Goal: Find specific page/section: Find specific page/section

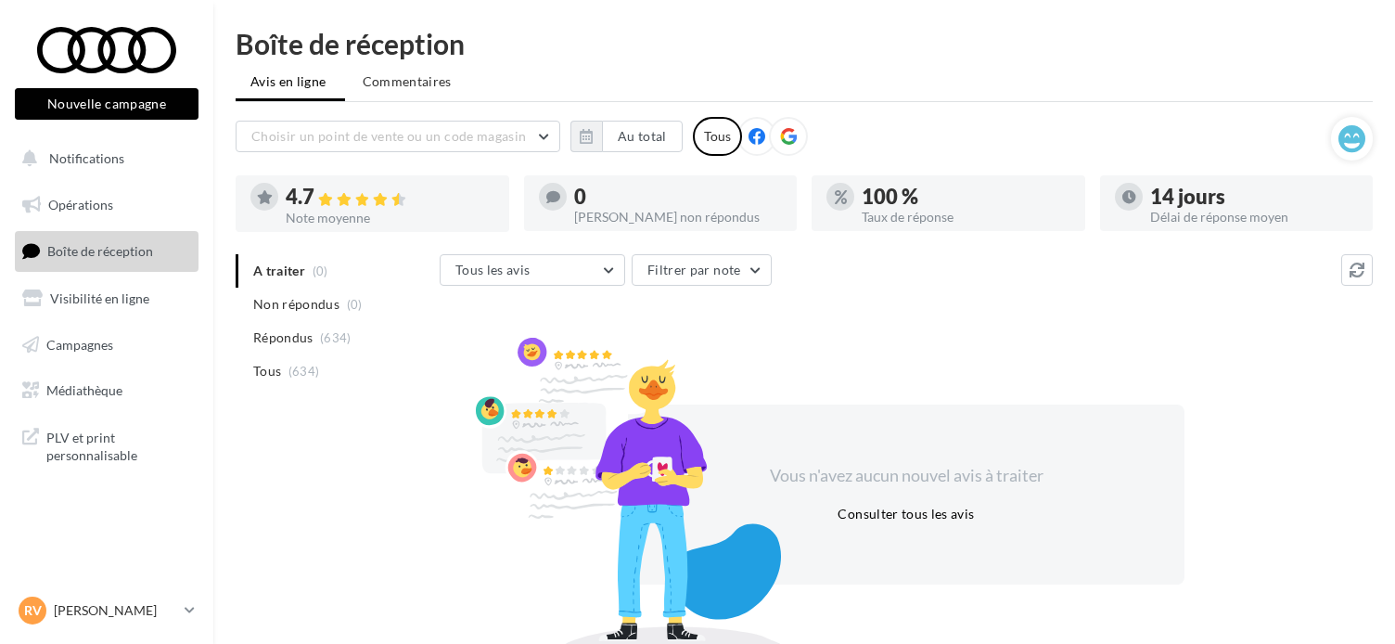
click at [260, 368] on span "Tous" at bounding box center [267, 371] width 28 height 19
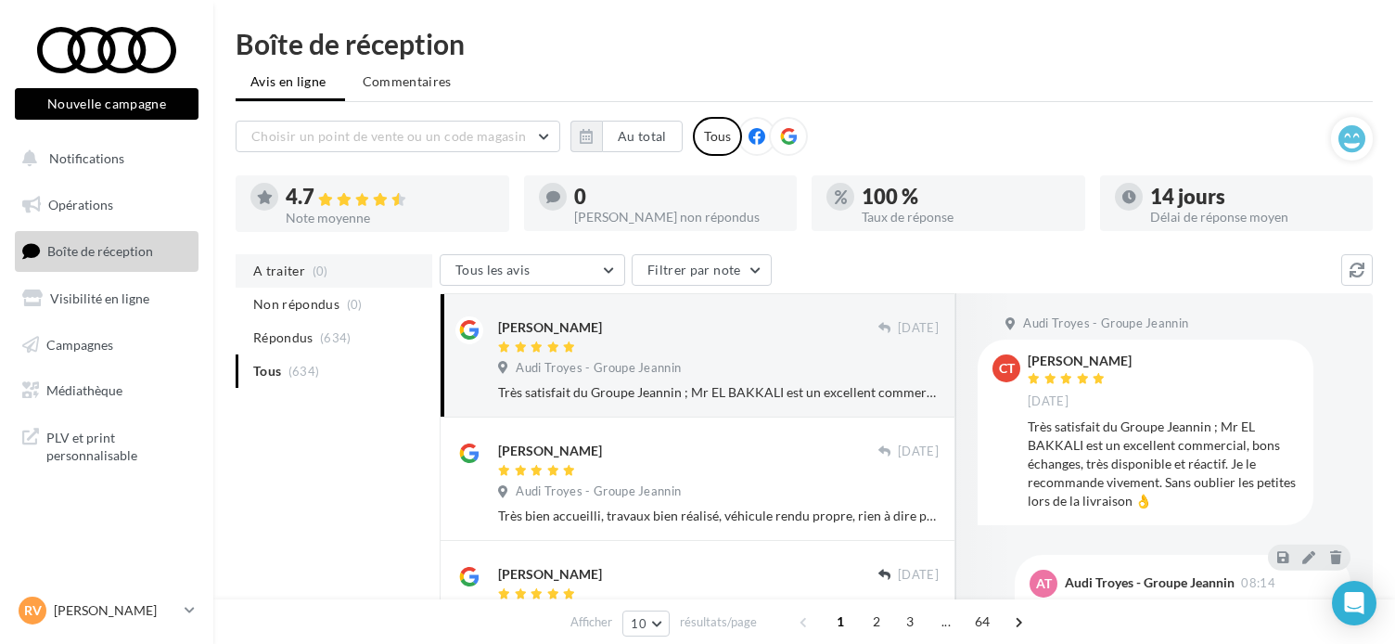
click at [283, 270] on span "A traiter" at bounding box center [279, 271] width 52 height 19
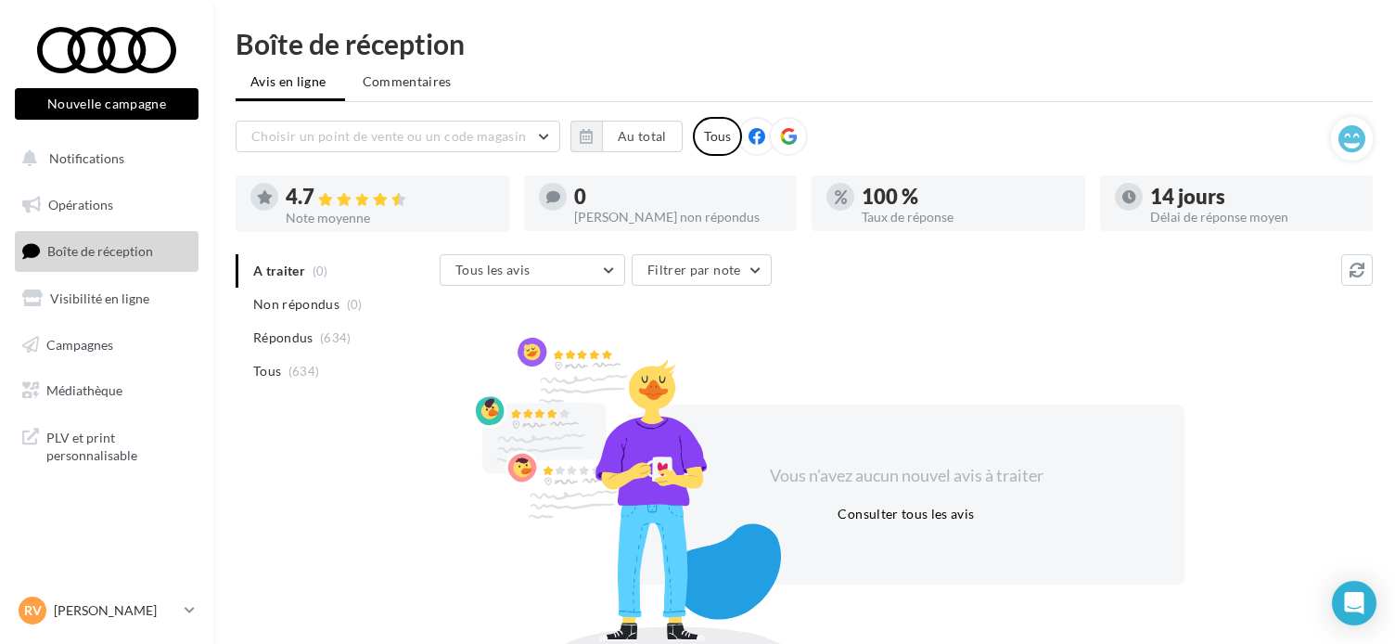
click at [294, 391] on div "A traiter (0) Non répondus (0) Répondus (634) Tous (634)" at bounding box center [338, 335] width 204 height 163
click at [301, 357] on li "Tous (634)" at bounding box center [334, 370] width 197 height 33
